Goal: Transaction & Acquisition: Purchase product/service

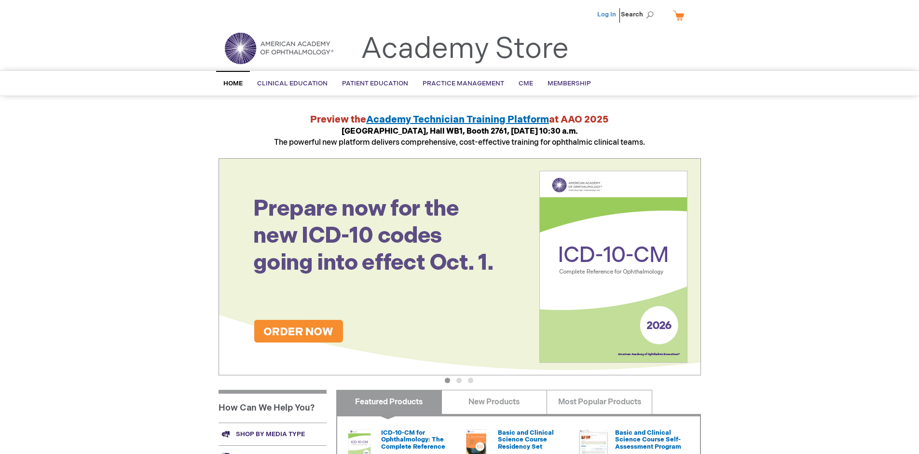
click at [607, 14] on link "Log In" at bounding box center [606, 15] width 19 height 8
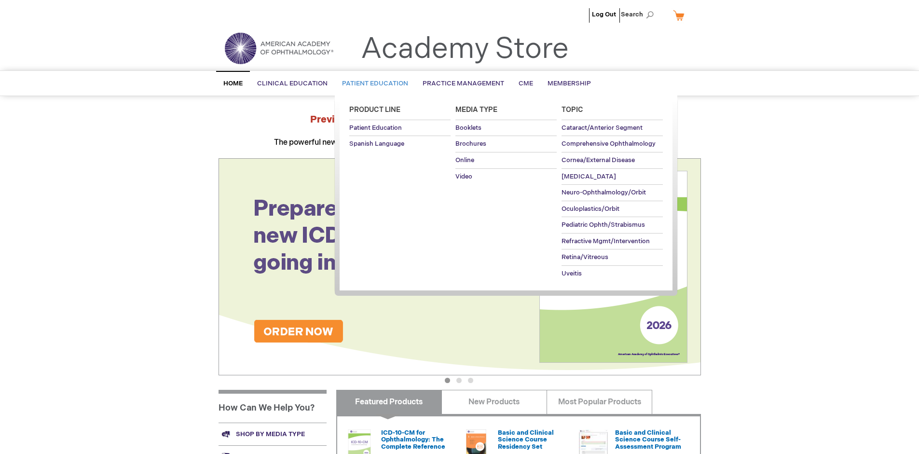
click at [372, 83] on span "Patient Education" at bounding box center [375, 84] width 66 height 8
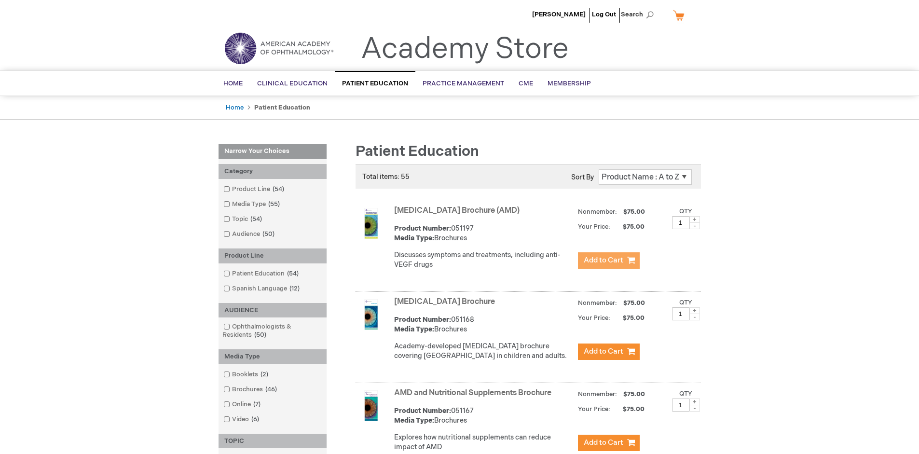
click at [608, 261] on span "Add to Cart" at bounding box center [604, 260] width 40 height 9
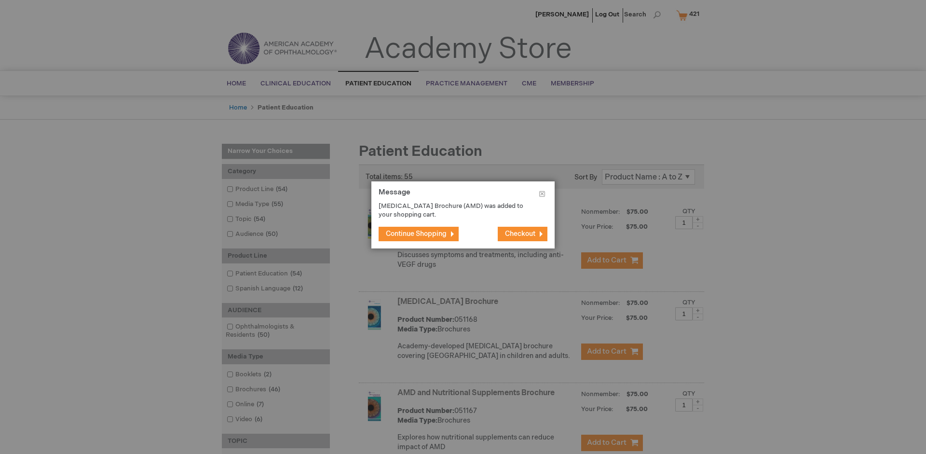
click at [416, 234] on span "Continue Shopping" at bounding box center [416, 234] width 61 height 8
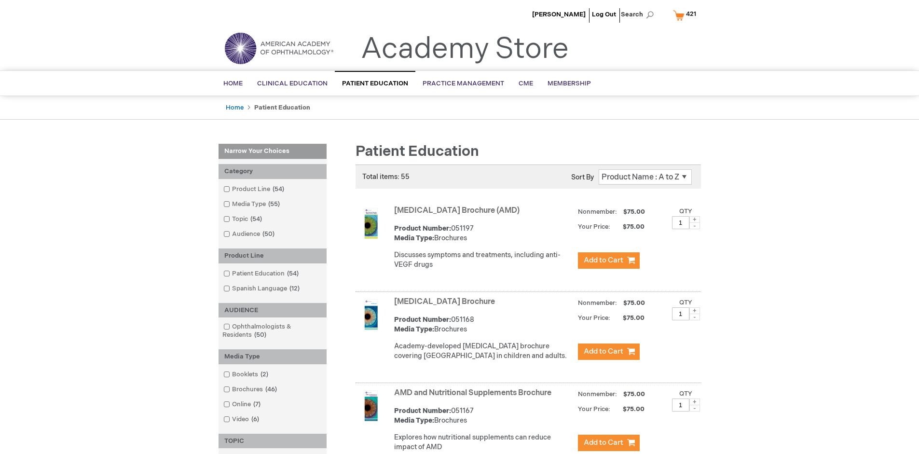
click at [475, 398] on link "AMD and Nutritional Supplements Brochure" at bounding box center [472, 392] width 157 height 9
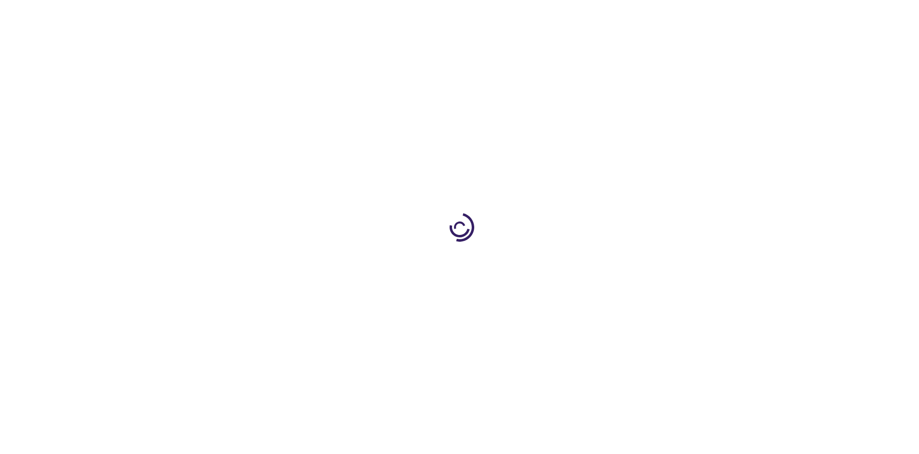
type input "1"
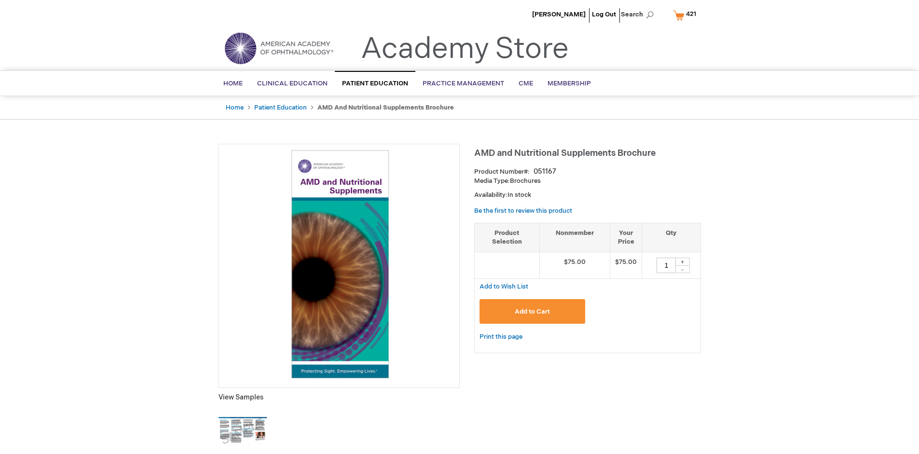
click at [532, 311] on span "Add to Cart" at bounding box center [532, 312] width 35 height 8
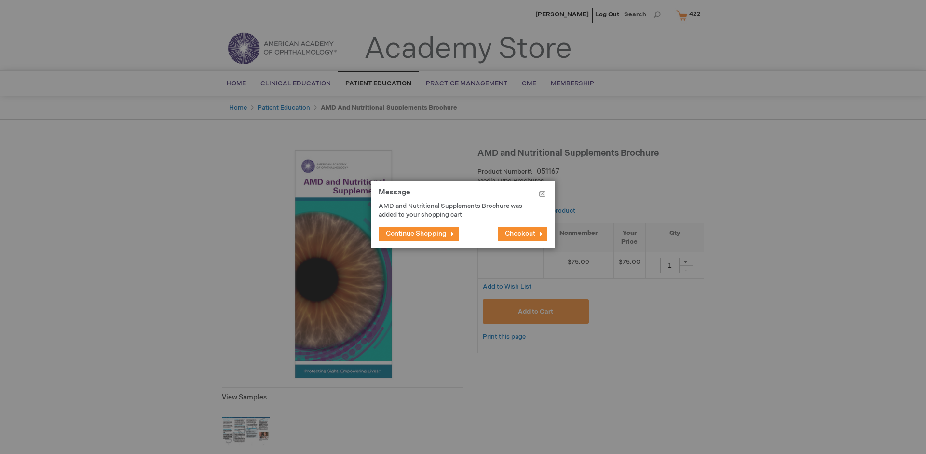
click at [416, 234] on span "Continue Shopping" at bounding box center [416, 234] width 61 height 8
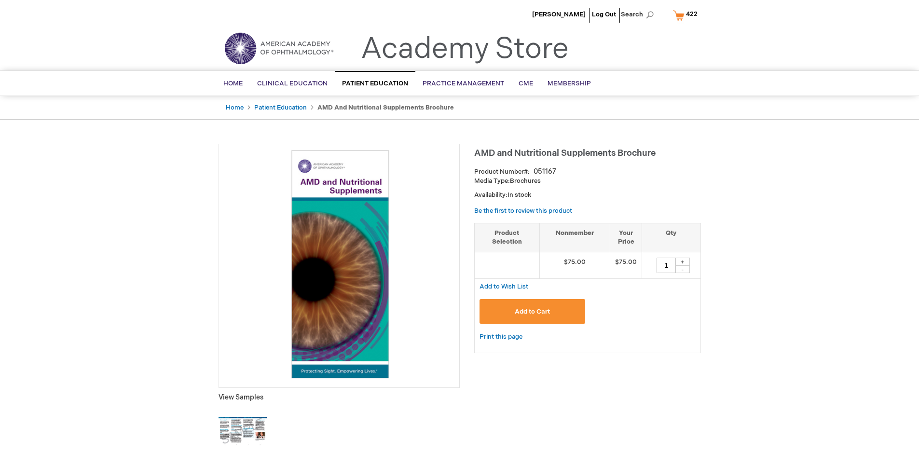
click at [687, 15] on span "422" at bounding box center [692, 14] width 12 height 8
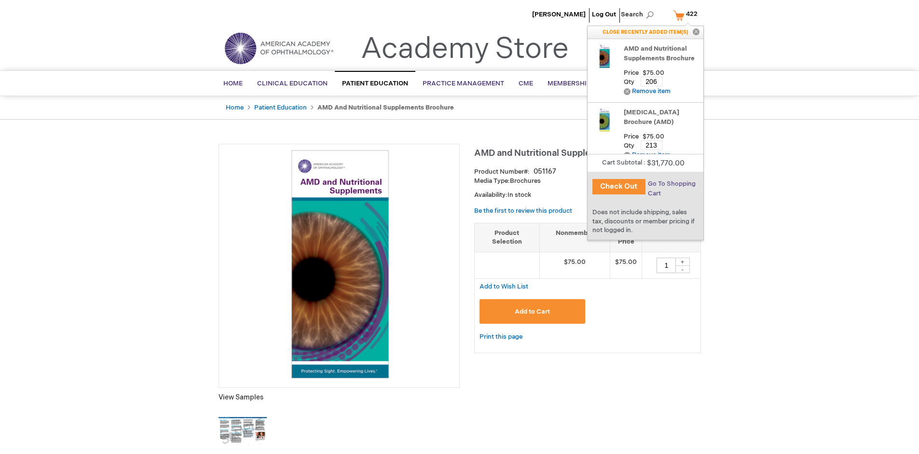
click at [671, 184] on span "Go To Shopping Cart" at bounding box center [672, 188] width 48 height 17
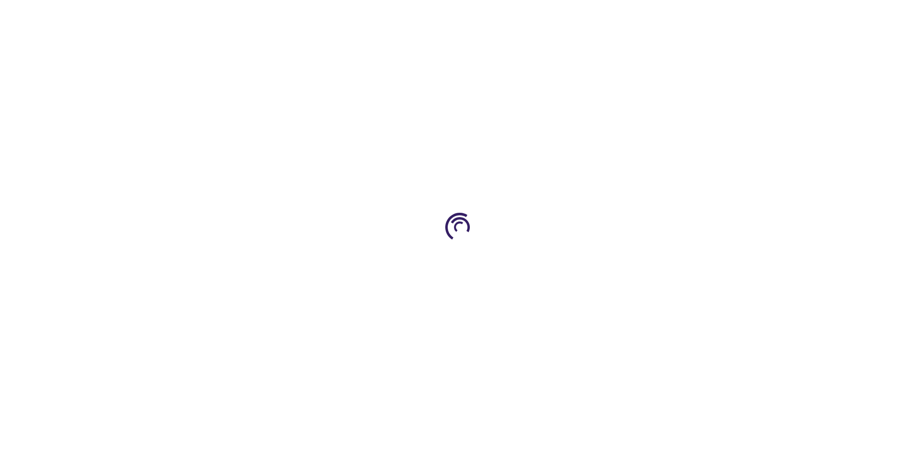
select select "US"
select select "41"
click at [637, 450] on span "Proceed to Checkout" at bounding box center [637, 450] width 63 height 8
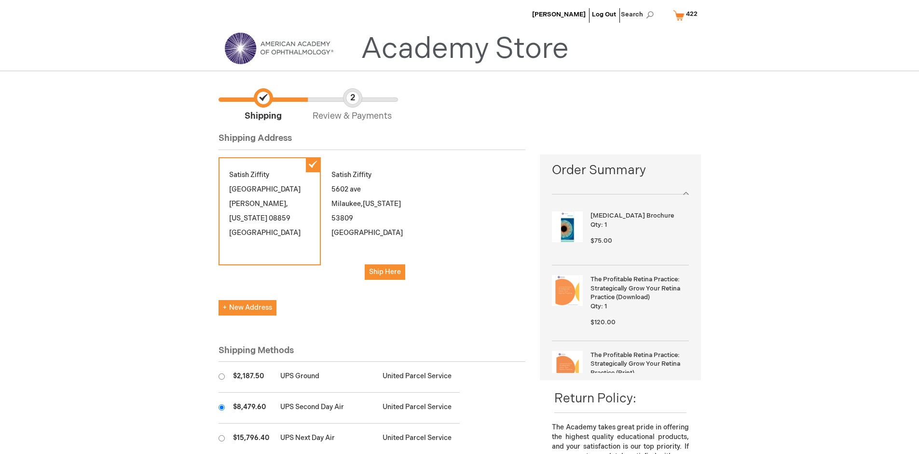
click at [221, 407] on input "radio" at bounding box center [222, 407] width 6 height 6
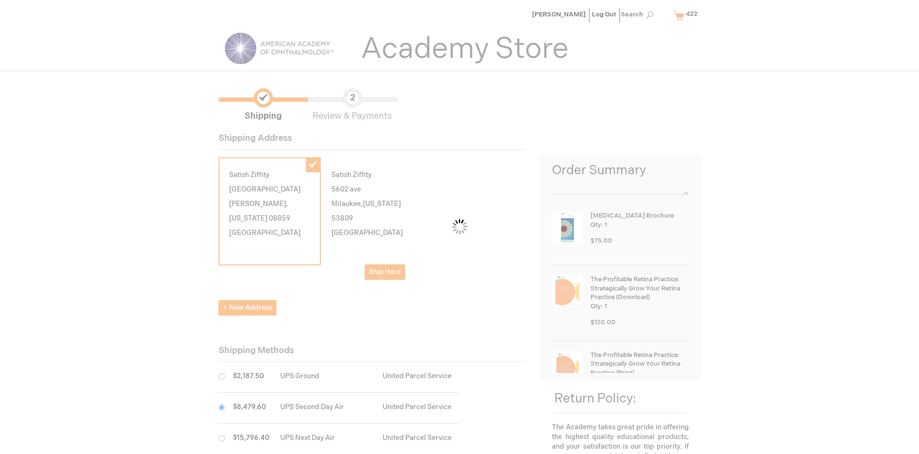
scroll to position [48, 0]
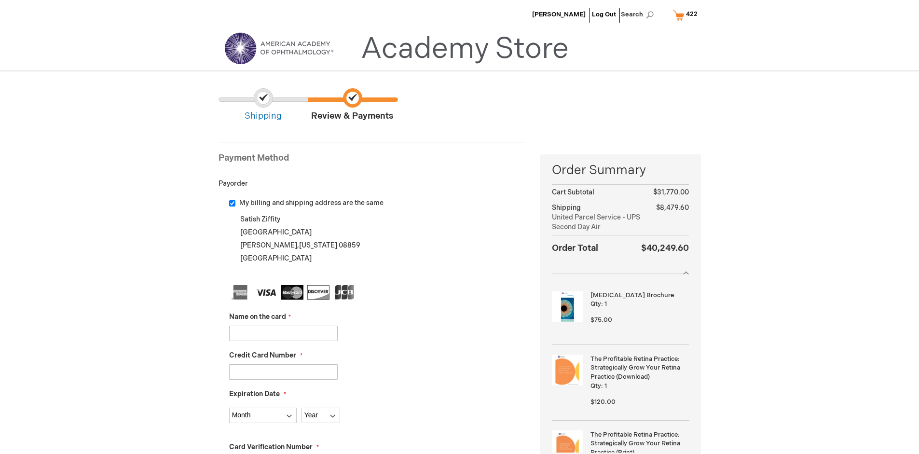
click at [283, 333] on input "Name on the card" at bounding box center [283, 333] width 109 height 15
